Goal: Obtain resource: Download file/media

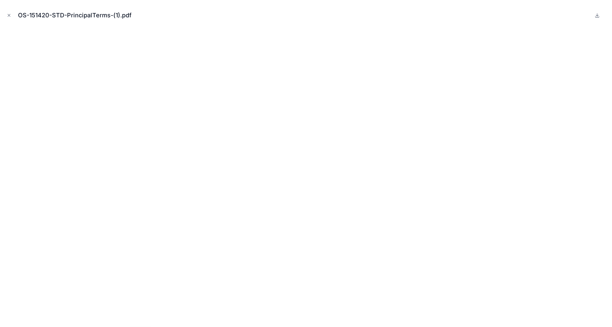
click at [9, 16] on icon "Close modal" at bounding box center [9, 15] width 5 height 5
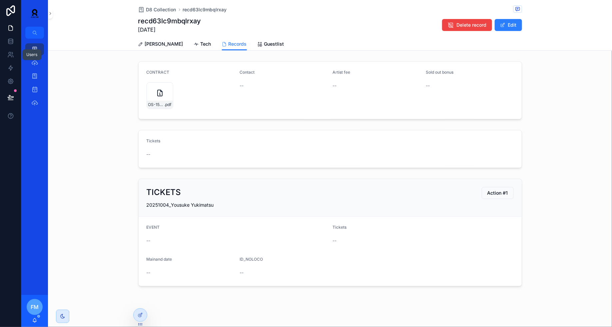
click at [30, 53] on div "Users" at bounding box center [32, 54] width 11 height 5
click at [39, 53] on div "D8 Collection" at bounding box center [34, 49] width 11 height 11
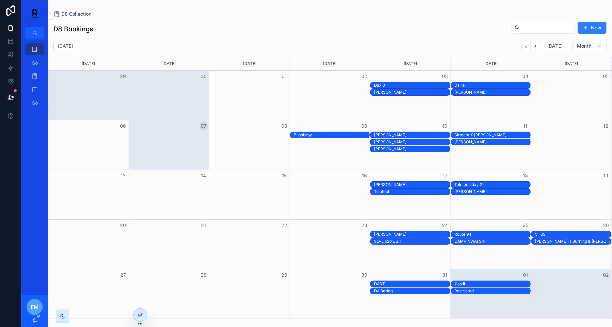
click at [393, 139] on div "[PERSON_NAME]" at bounding box center [412, 142] width 76 height 6
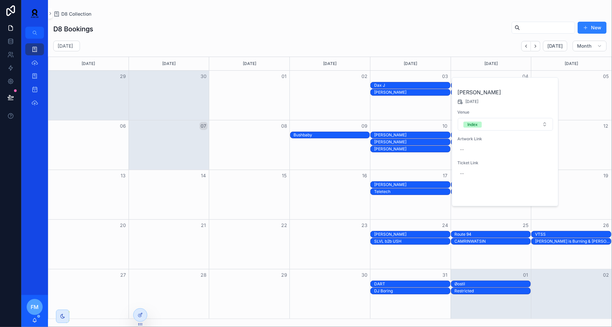
click at [539, 196] on span "Open" at bounding box center [536, 195] width 12 height 6
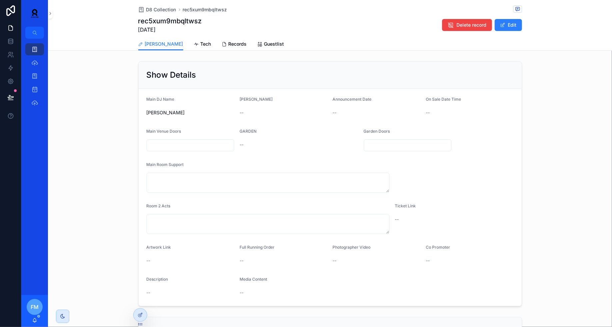
click at [229, 44] on span "Records" at bounding box center [238, 44] width 18 height 7
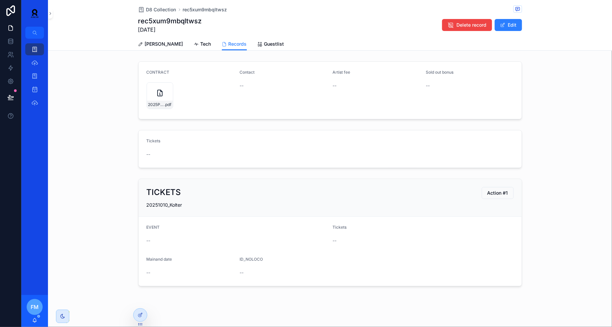
click at [194, 44] on div "Tech" at bounding box center [202, 44] width 17 height 7
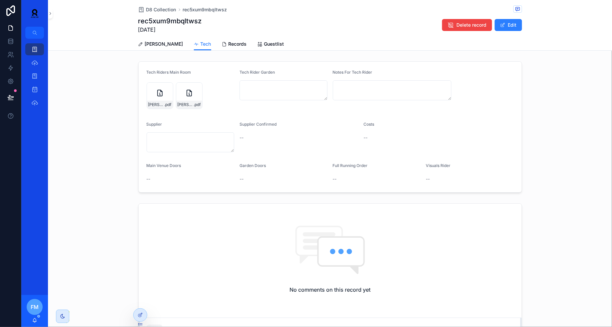
click at [159, 97] on div "[PERSON_NAME] .pdf" at bounding box center [160, 95] width 27 height 27
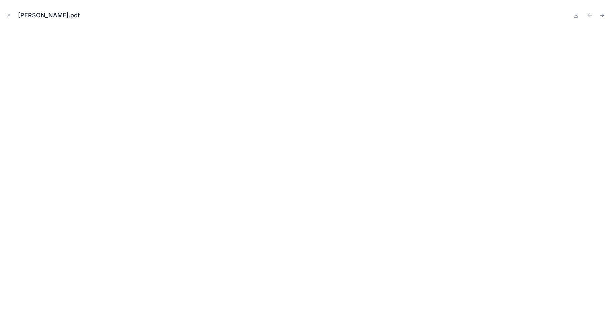
click at [8, 14] on icon "Close modal" at bounding box center [9, 15] width 5 height 5
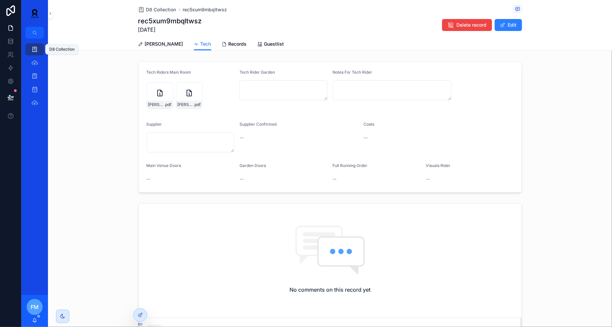
click at [34, 51] on icon "scrollable content" at bounding box center [34, 49] width 7 height 7
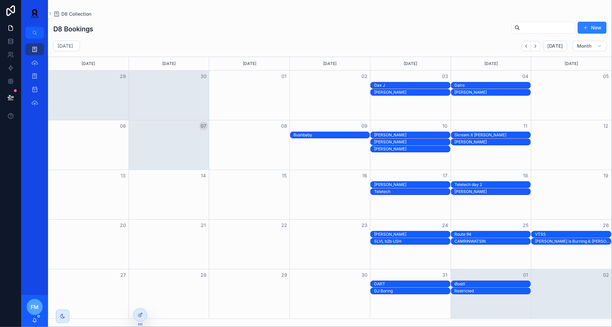
click at [478, 133] on div "Skream X [PERSON_NAME]" at bounding box center [493, 134] width 76 height 5
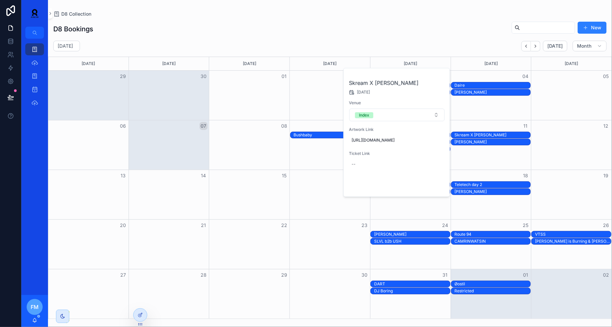
click at [424, 189] on span "Open" at bounding box center [427, 186] width 12 height 6
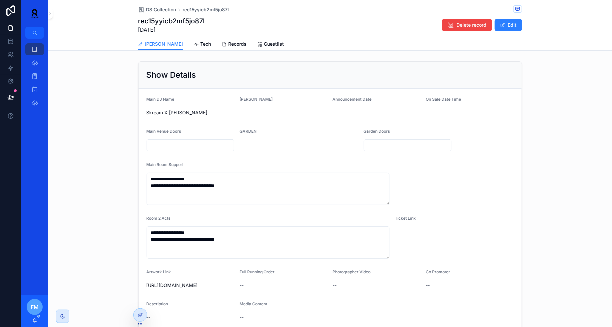
click at [229, 47] on span "Records" at bounding box center [238, 44] width 18 height 7
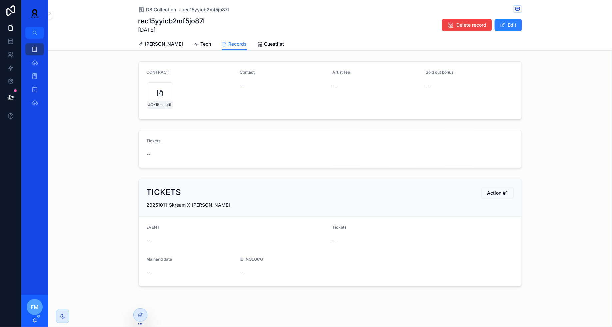
click at [201, 47] on span "Tech" at bounding box center [206, 44] width 11 height 7
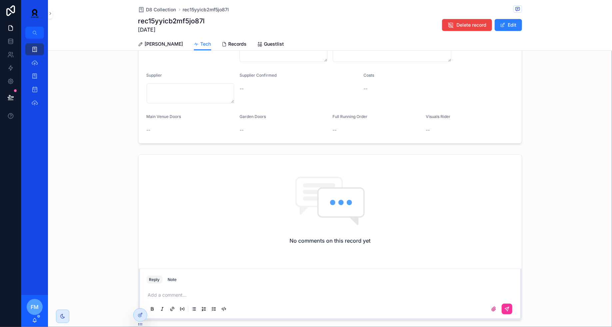
scroll to position [75, 0]
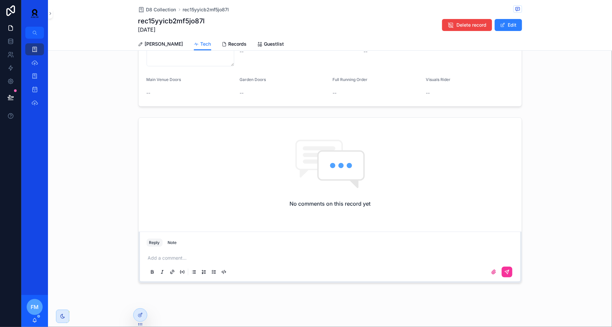
click at [152, 46] on span "[PERSON_NAME]" at bounding box center [164, 44] width 38 height 7
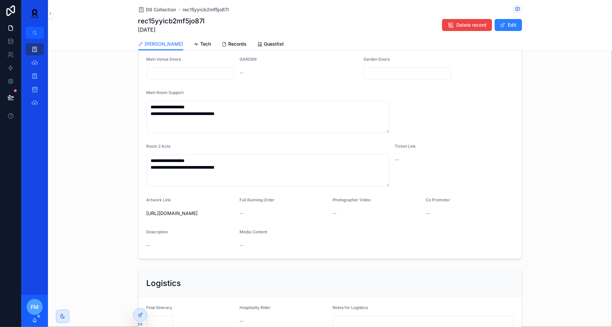
scroll to position [199, 0]
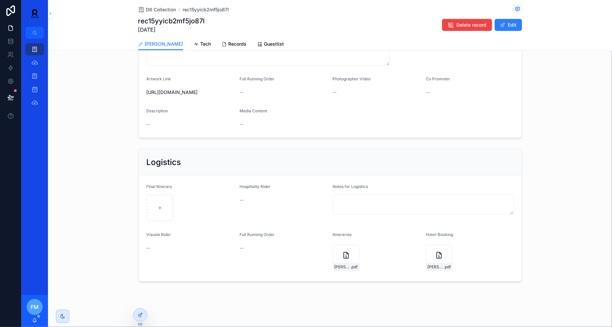
click at [339, 254] on div "[PERSON_NAME]-updated-Aug-2022 .pdf" at bounding box center [346, 258] width 27 height 27
